Goal: Information Seeking & Learning: Learn about a topic

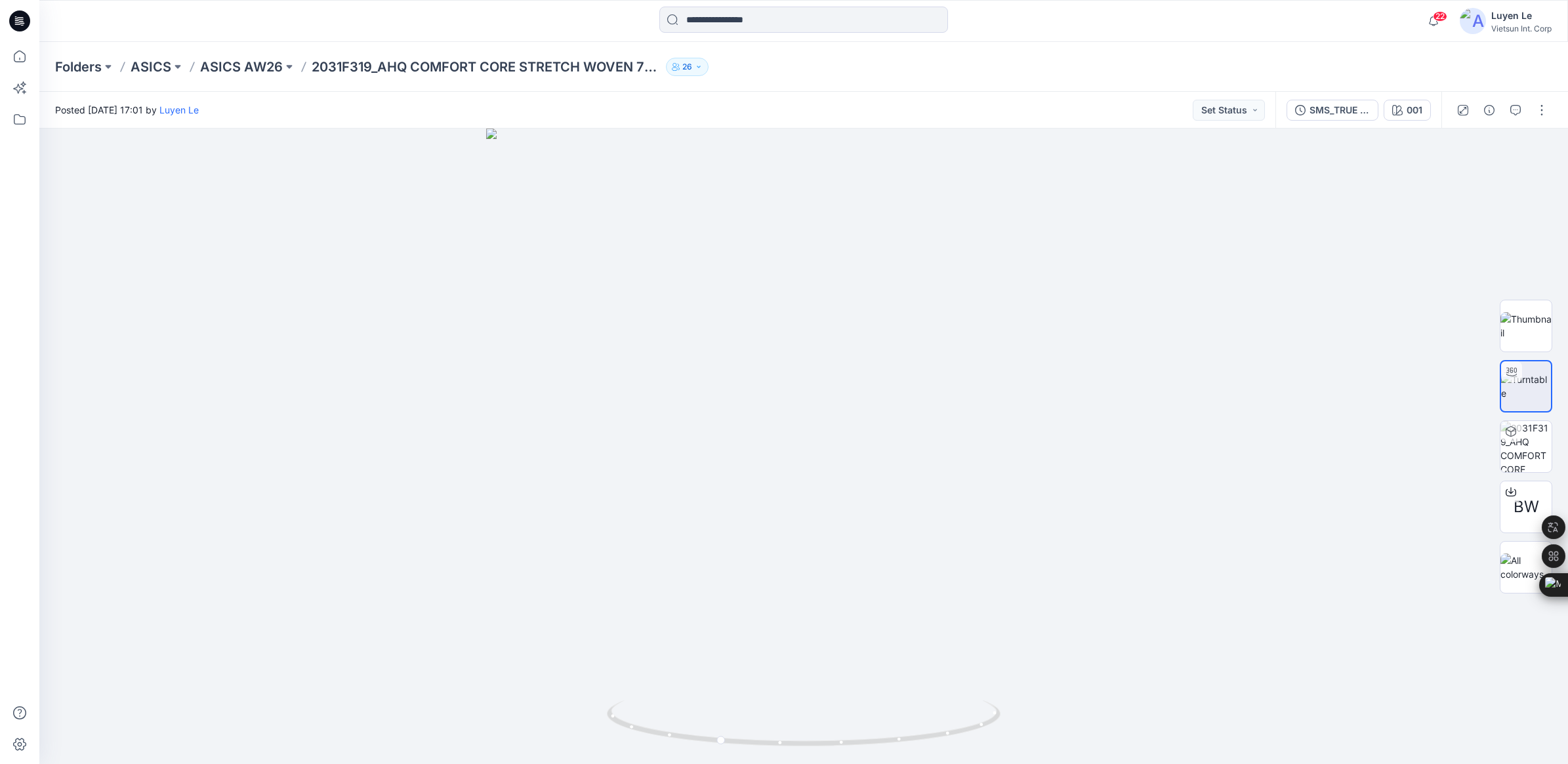
click at [258, 66] on p "ASICS AW26" at bounding box center [241, 67] width 83 height 19
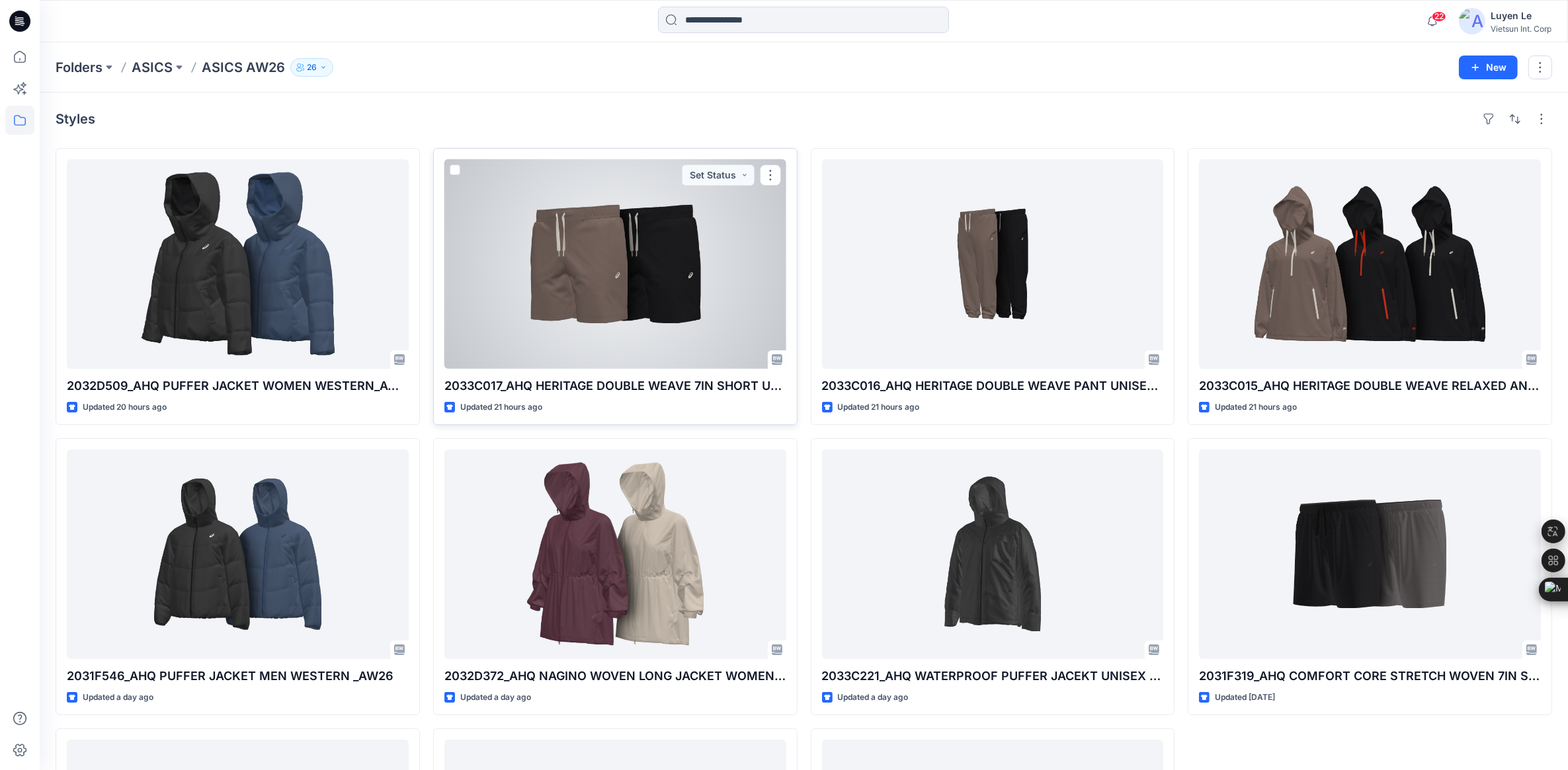
click at [659, 324] on div at bounding box center [615, 264] width 342 height 209
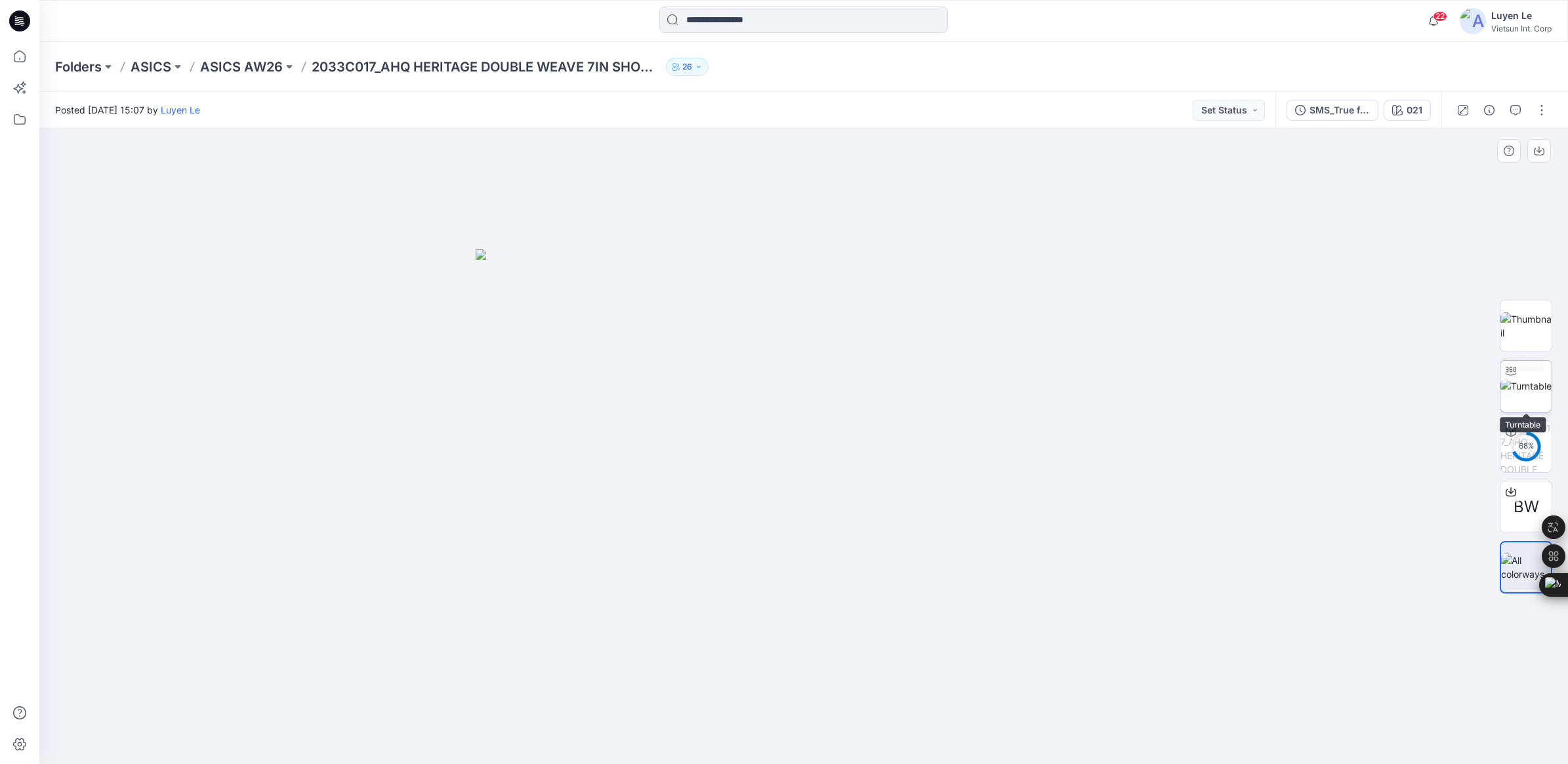
click at [1536, 379] on img at bounding box center [1526, 386] width 52 height 14
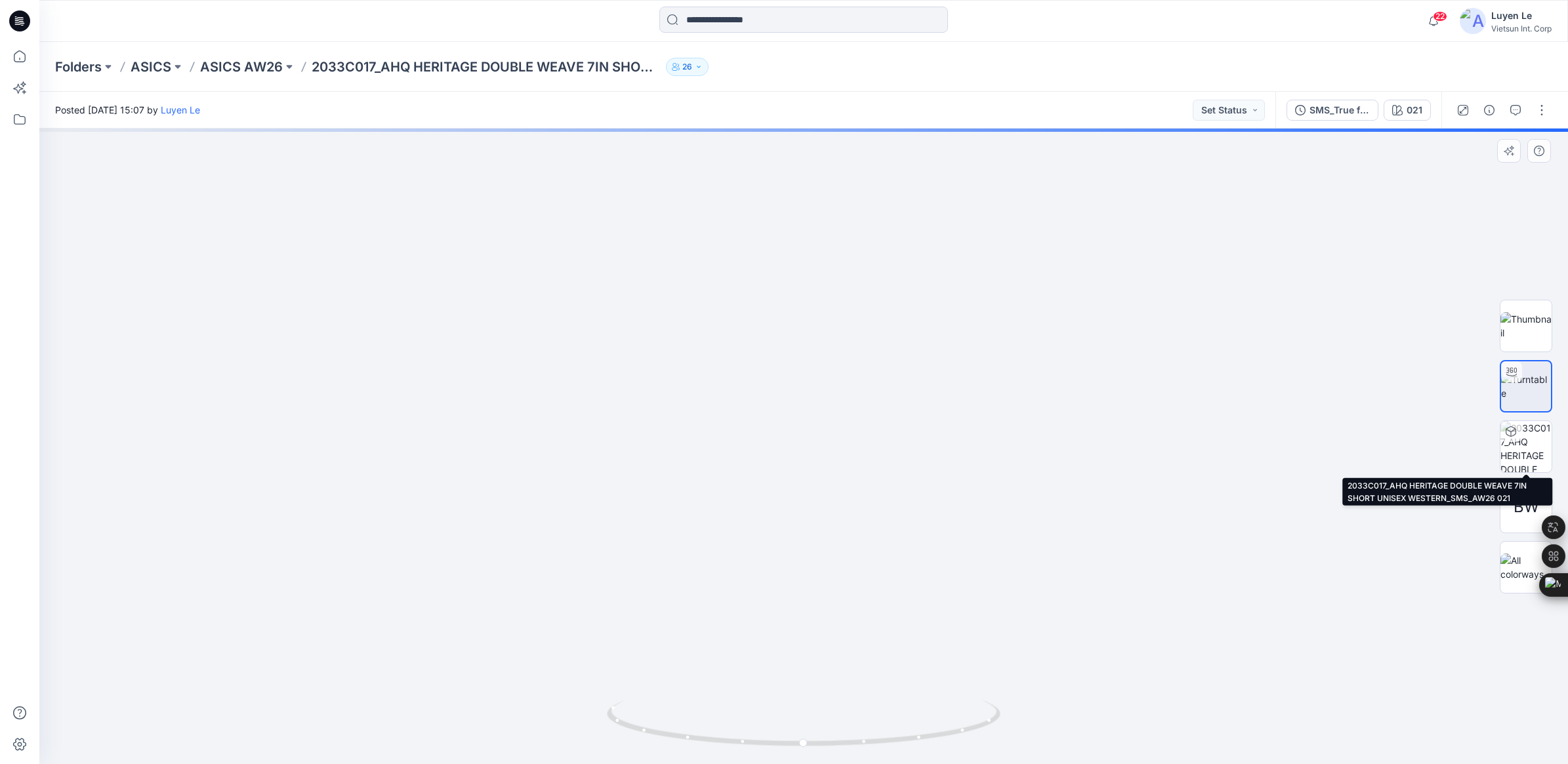
drag, startPoint x: 1542, startPoint y: 458, endPoint x: 1480, endPoint y: 472, distance: 63.6
click at [1542, 457] on img at bounding box center [1526, 447] width 52 height 51
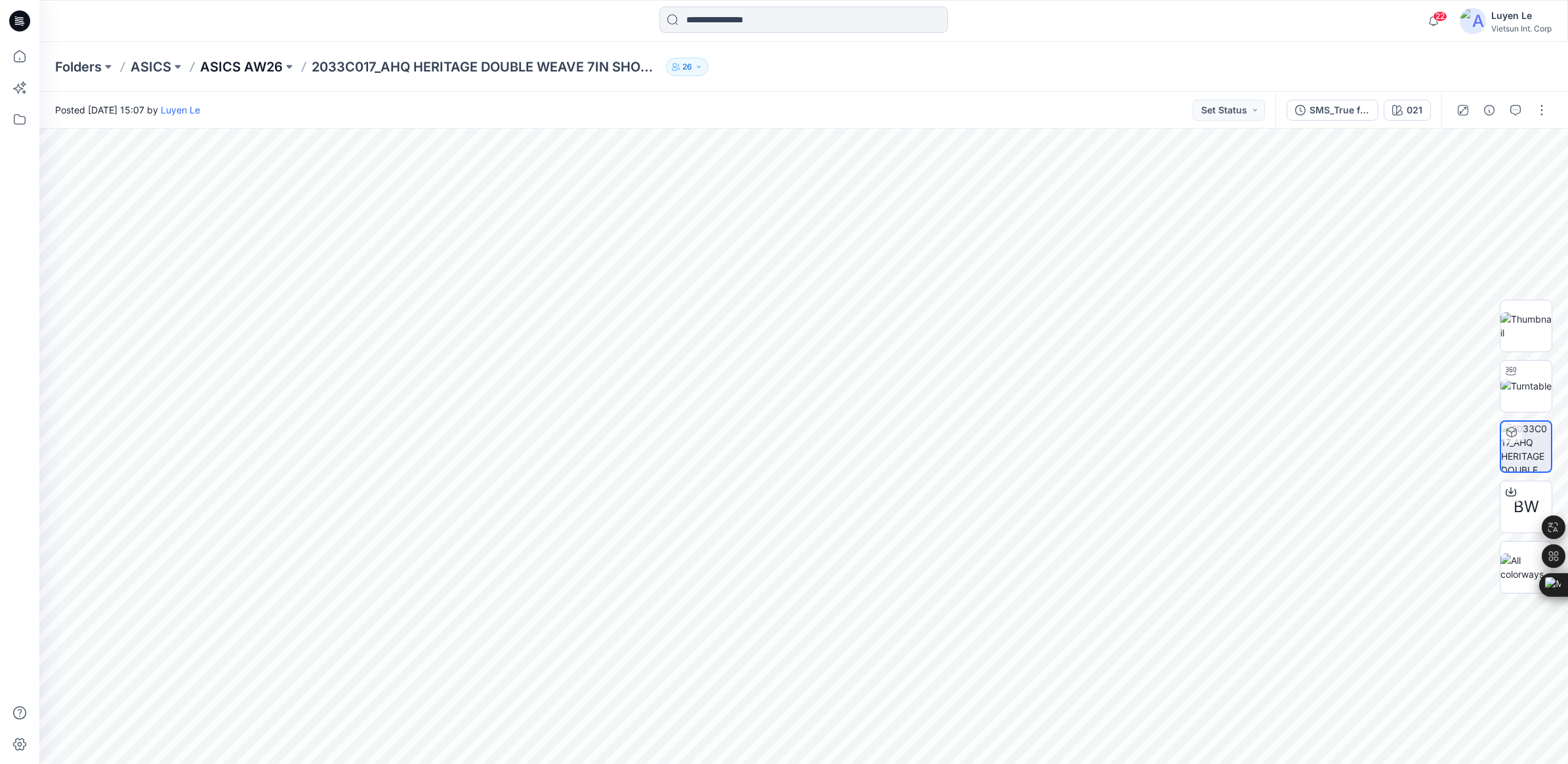
click at [258, 61] on p "ASICS AW26" at bounding box center [241, 67] width 83 height 19
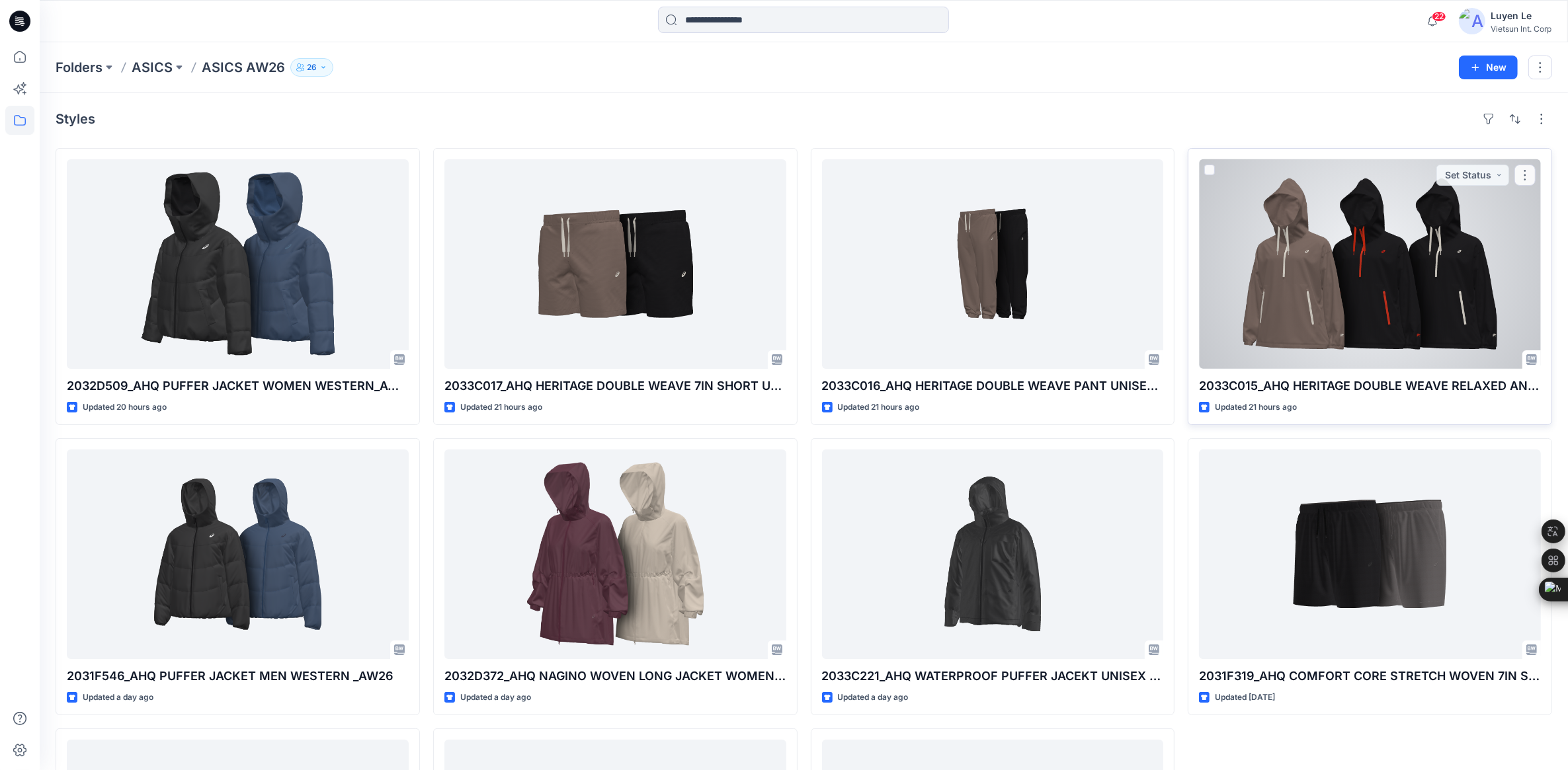
click at [1297, 220] on div at bounding box center [1370, 264] width 342 height 209
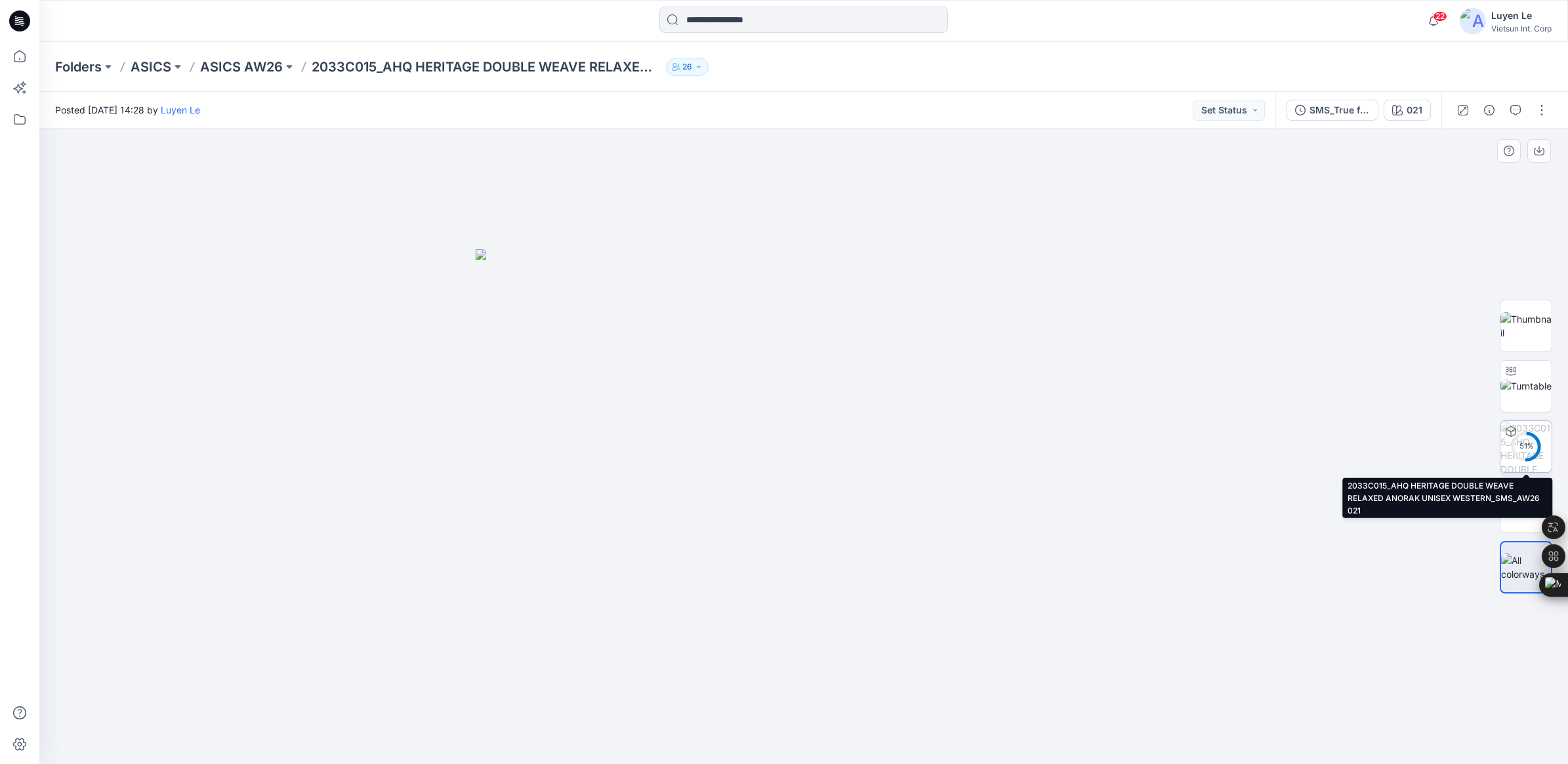
click at [1522, 447] on div "51 %" at bounding box center [1525, 446] width 31 height 11
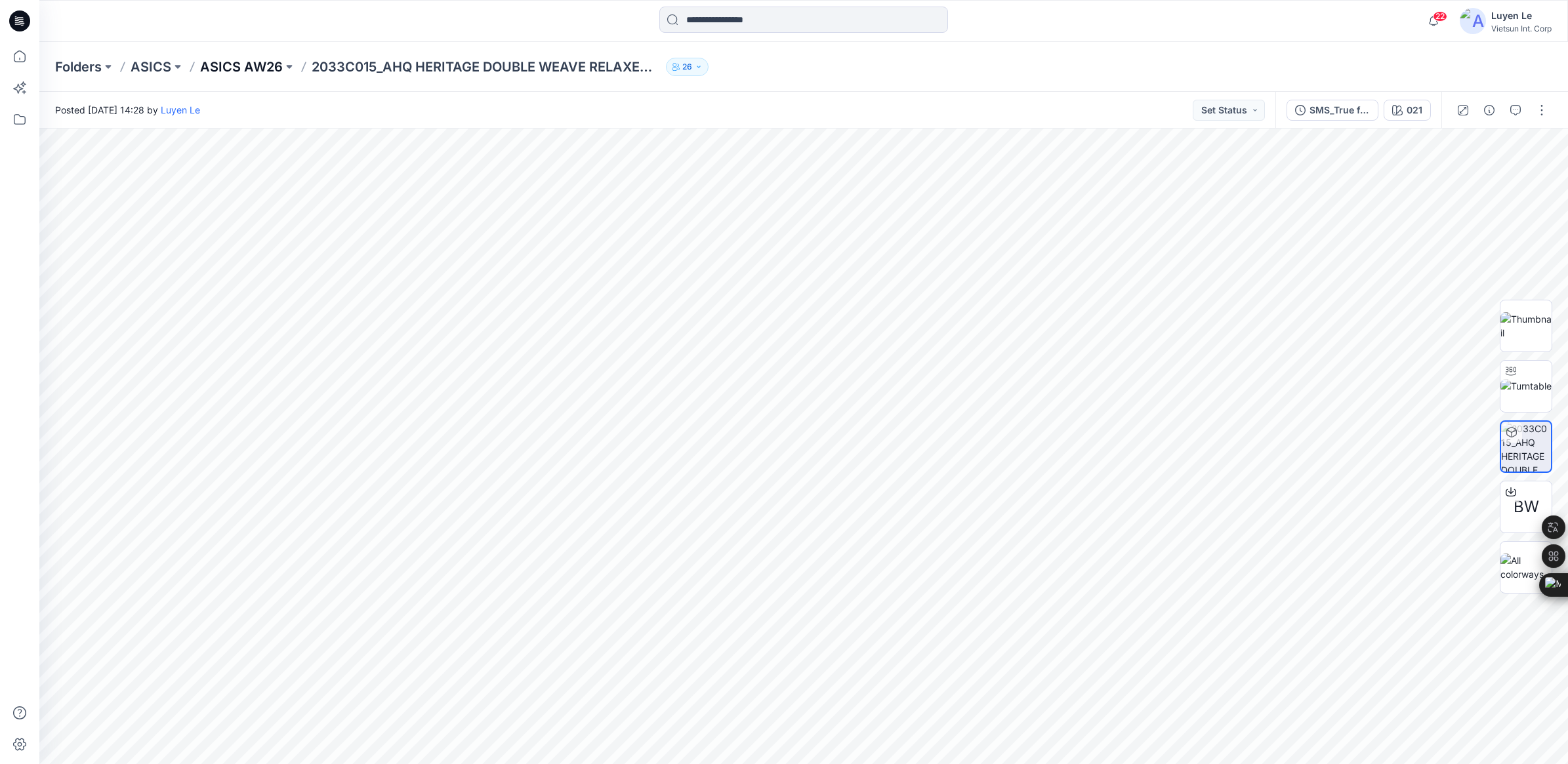
click at [231, 72] on p "ASICS AW26" at bounding box center [241, 67] width 83 height 19
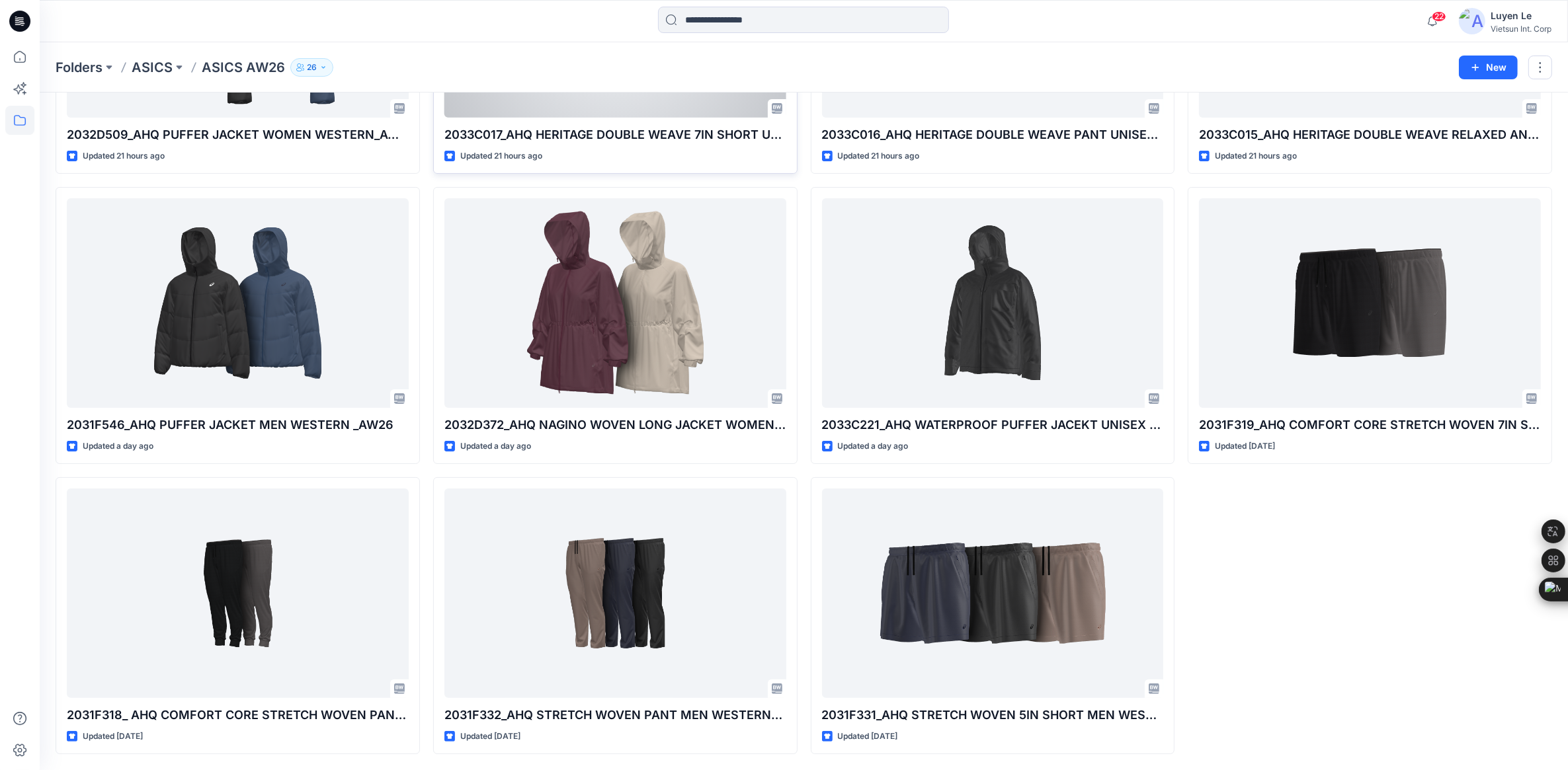
scroll to position [252, 0]
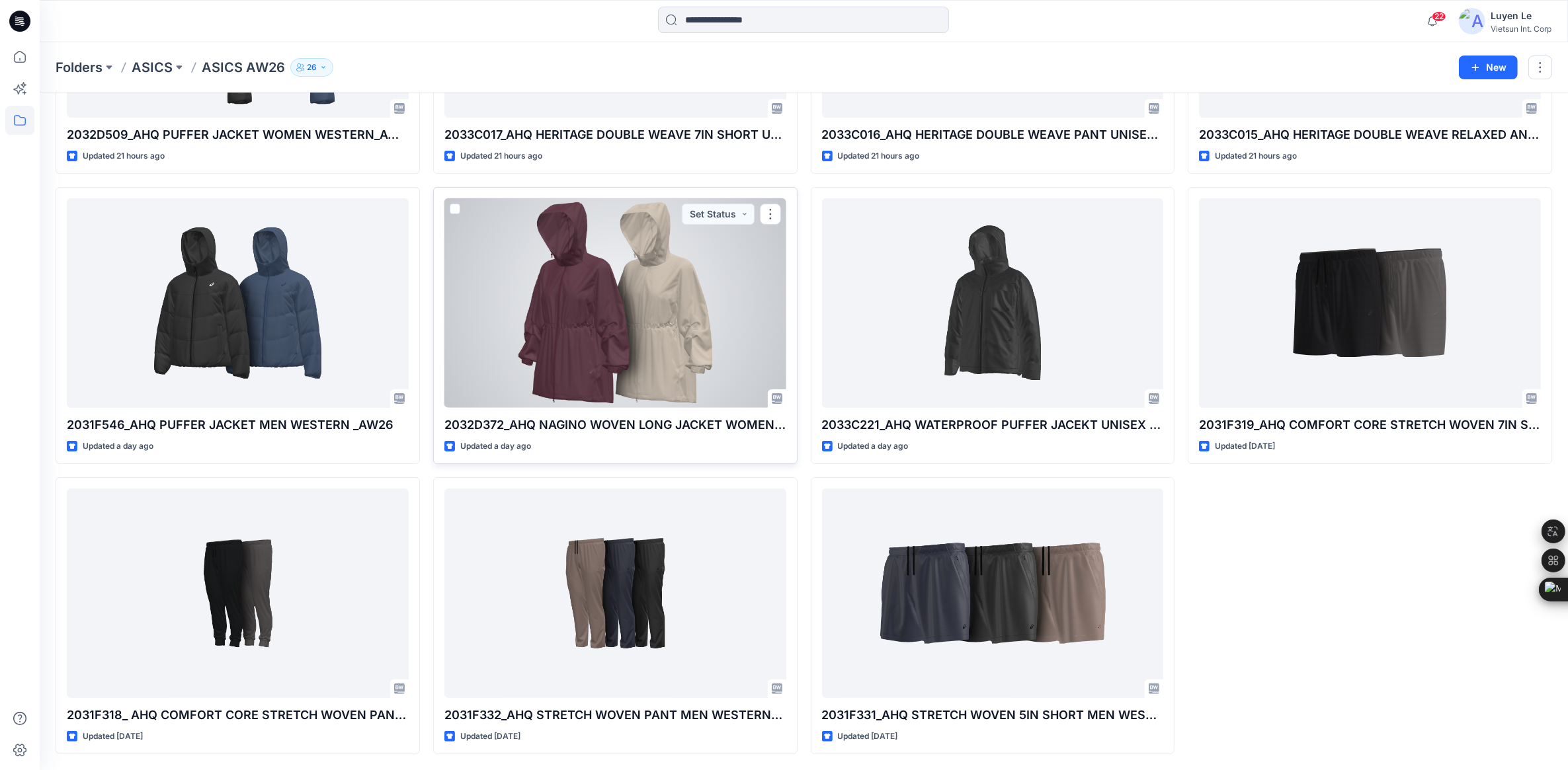
click at [582, 358] on div at bounding box center [615, 303] width 342 height 209
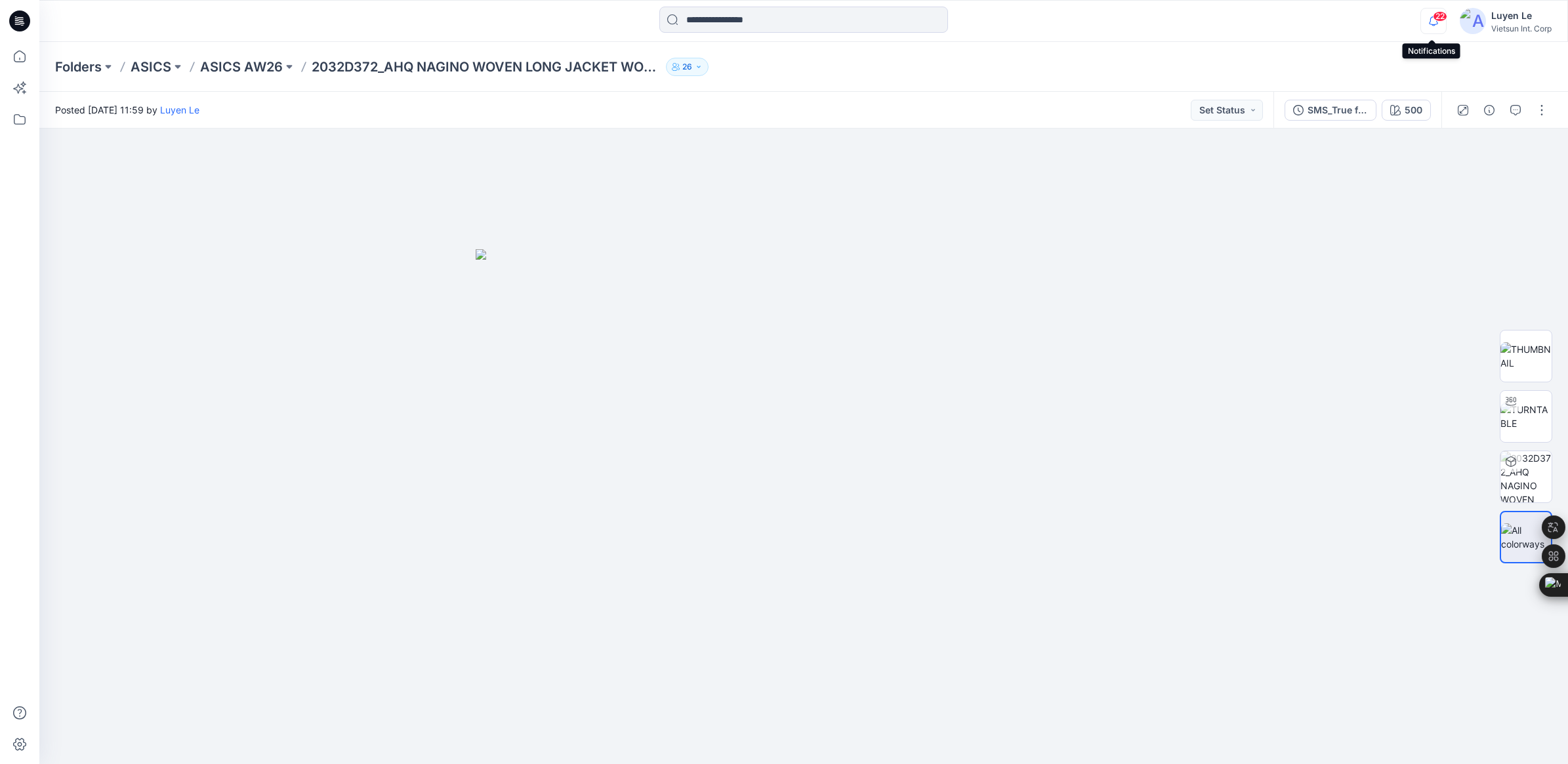
click at [1429, 22] on icon "button" at bounding box center [1433, 20] width 9 height 8
